Goal: Navigation & Orientation: Find specific page/section

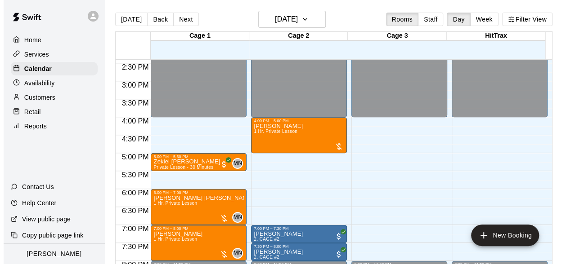
scroll to position [539, 0]
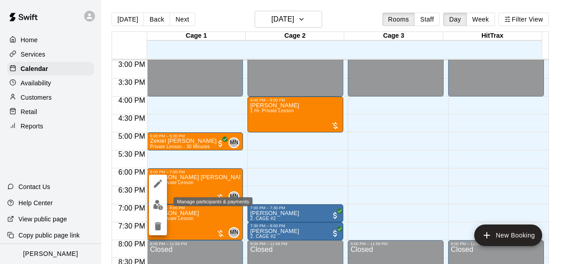
click at [156, 202] on img "edit" at bounding box center [158, 205] width 10 height 10
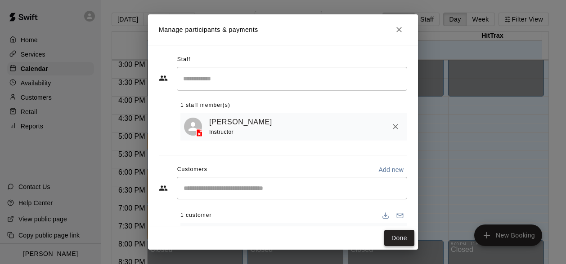
click at [407, 243] on button "Done" at bounding box center [399, 238] width 30 height 17
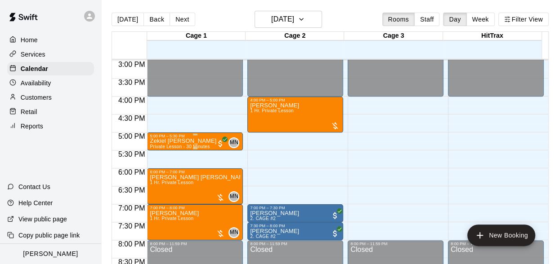
click at [169, 141] on p "Zekiel [PERSON_NAME]" at bounding box center [183, 141] width 67 height 0
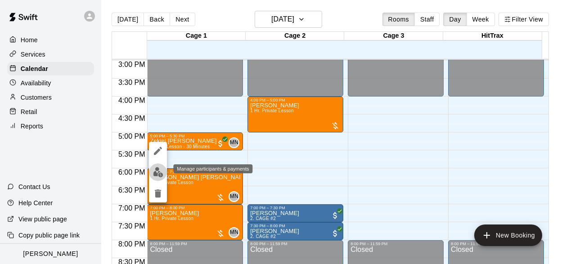
click at [154, 175] on img "edit" at bounding box center [158, 172] width 10 height 10
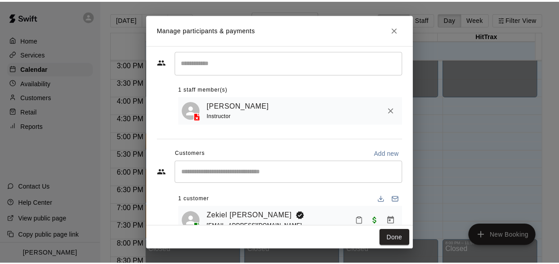
scroll to position [42, 0]
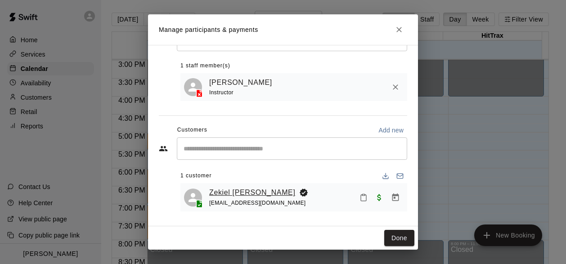
click at [246, 193] on link "Zekiel [PERSON_NAME]" at bounding box center [252, 193] width 86 height 12
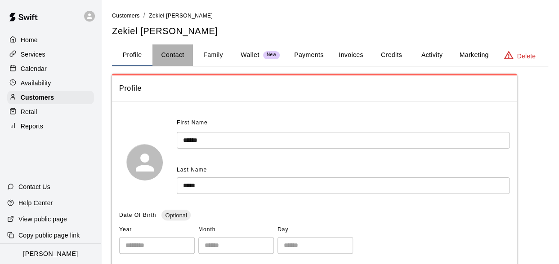
click at [179, 54] on button "Contact" at bounding box center [172, 56] width 40 height 22
select select "**"
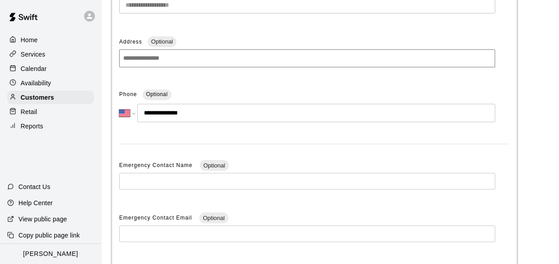
scroll to position [24, 0]
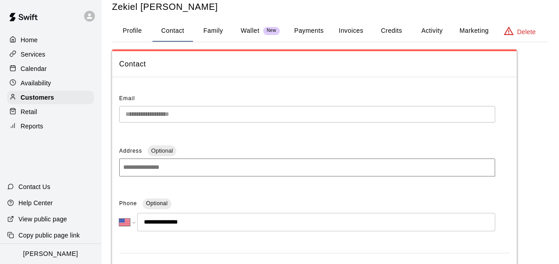
click at [355, 36] on button "Invoices" at bounding box center [350, 31] width 40 height 22
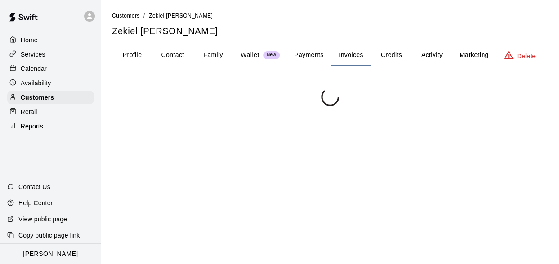
scroll to position [0, 0]
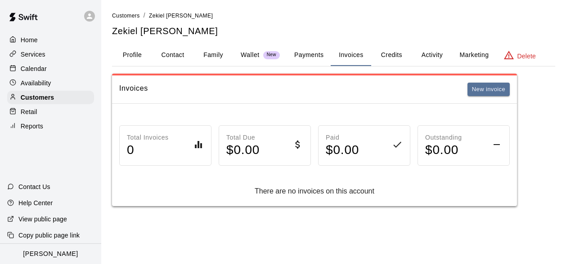
click at [318, 55] on button "Payments" at bounding box center [309, 56] width 44 height 22
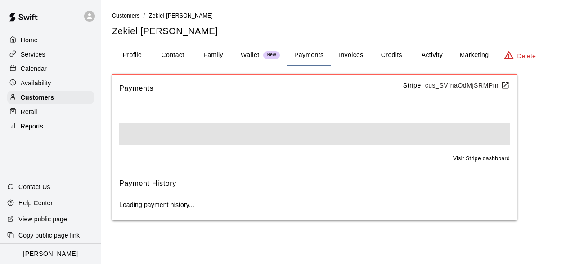
click at [442, 58] on button "Activity" at bounding box center [431, 56] width 40 height 22
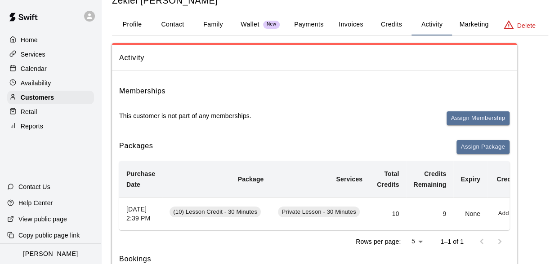
scroll to position [45, 0]
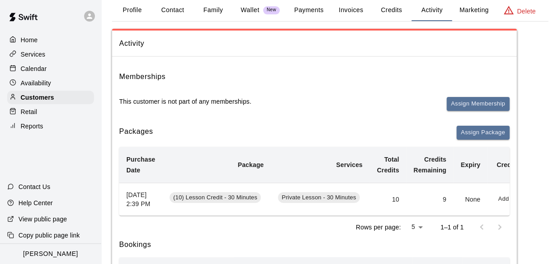
click at [28, 68] on p "Calendar" at bounding box center [34, 68] width 26 height 9
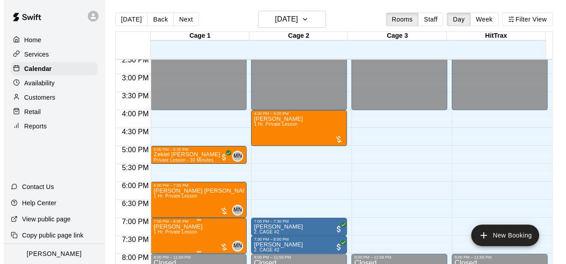
scroll to position [539, 0]
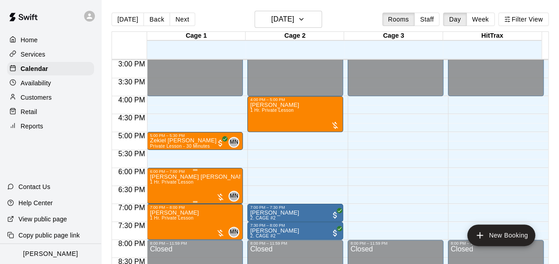
click at [166, 177] on p "[PERSON_NAME] [PERSON_NAME]" at bounding box center [195, 177] width 90 height 0
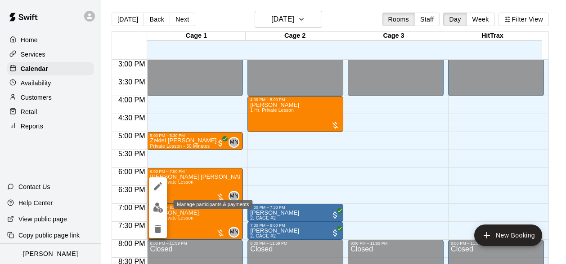
click at [160, 210] on img "edit" at bounding box center [158, 208] width 10 height 10
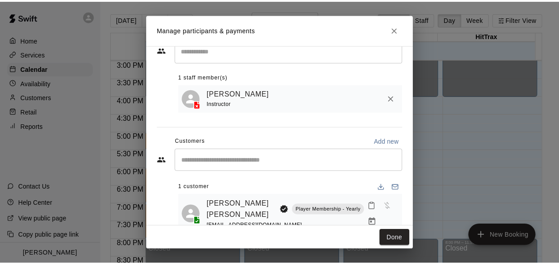
scroll to position [42, 0]
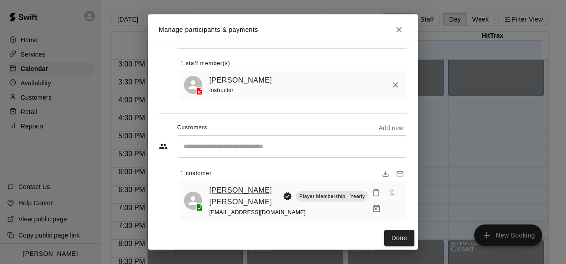
click at [236, 190] on link "[PERSON_NAME] [PERSON_NAME]" at bounding box center [244, 196] width 70 height 23
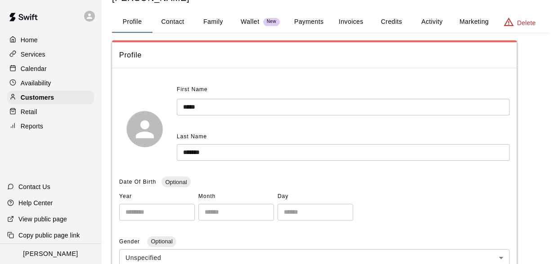
scroll to position [45, 0]
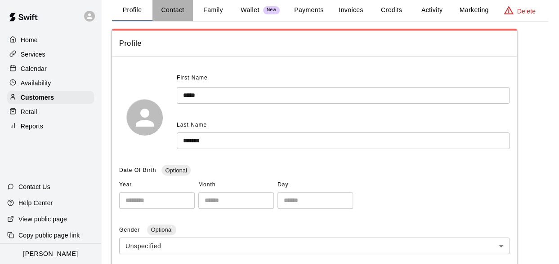
click at [180, 10] on button "Contact" at bounding box center [172, 11] width 40 height 22
select select "**"
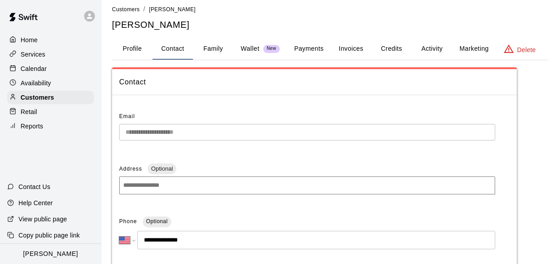
scroll to position [0, 0]
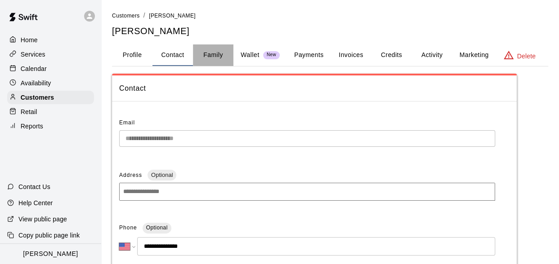
click at [198, 53] on button "Family" at bounding box center [213, 56] width 40 height 22
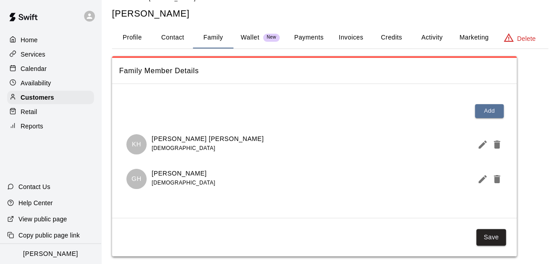
scroll to position [27, 0]
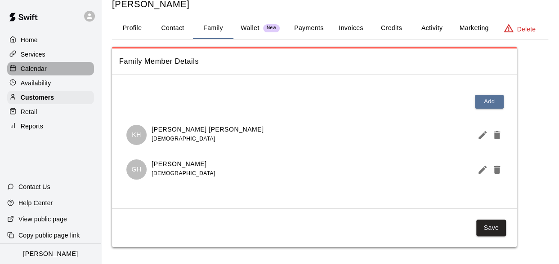
click at [42, 67] on p "Calendar" at bounding box center [34, 68] width 26 height 9
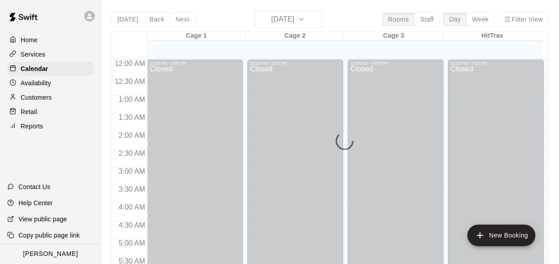
scroll to position [450, 0]
